Goal: Navigation & Orientation: Find specific page/section

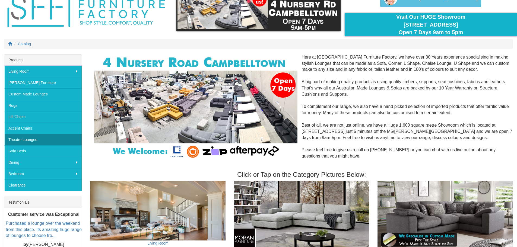
scroll to position [27, 0]
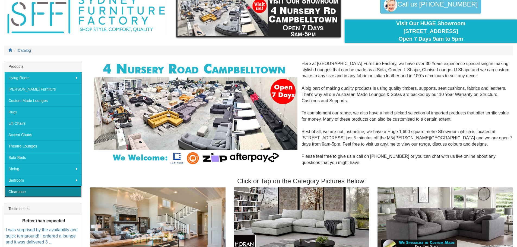
click at [54, 195] on link "Clearance" at bounding box center [42, 191] width 77 height 11
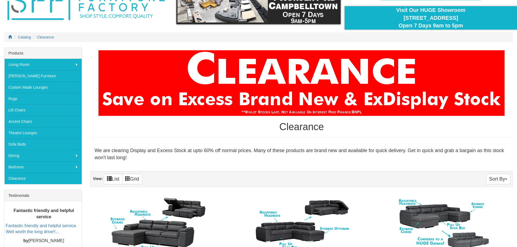
scroll to position [27, 0]
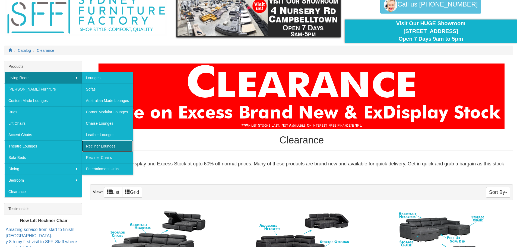
click at [108, 147] on link "Recliner Lounges" at bounding box center [107, 146] width 51 height 11
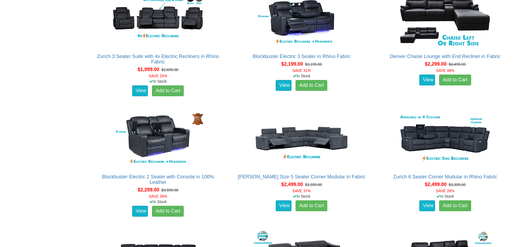
scroll to position [489, 0]
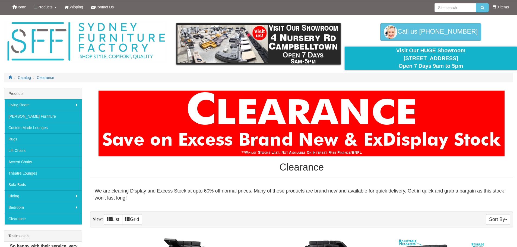
scroll to position [27, 0]
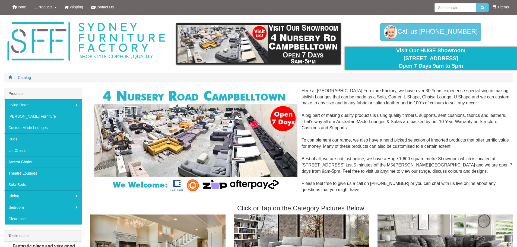
scroll to position [27, 0]
